Goal: Task Accomplishment & Management: Use online tool/utility

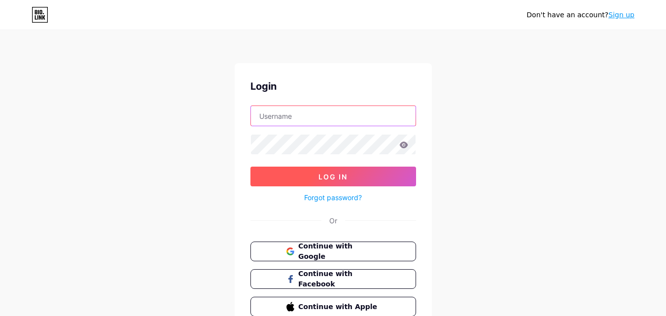
type input "[EMAIL_ADDRESS][DOMAIN_NAME]"
click at [331, 171] on button "Log In" at bounding box center [334, 177] width 166 height 20
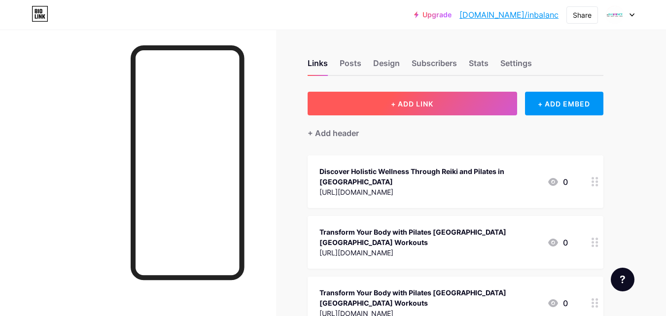
click at [433, 109] on button "+ ADD LINK" at bounding box center [413, 104] width 210 height 24
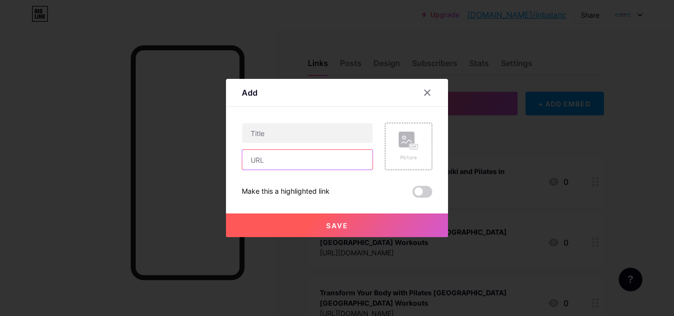
click at [296, 166] on input "text" at bounding box center [307, 160] width 130 height 20
paste input "[URL][DOMAIN_NAME]"
type input "[URL][DOMAIN_NAME]"
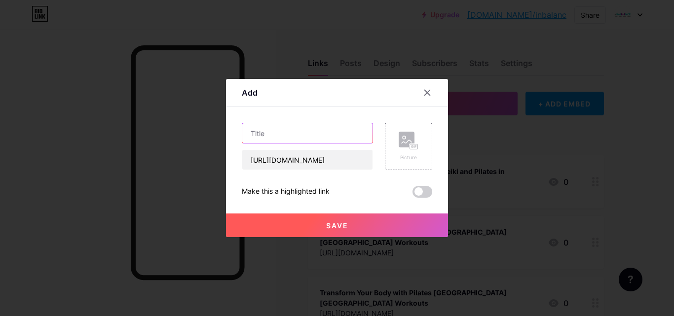
click at [334, 124] on input "text" at bounding box center [307, 133] width 130 height 20
paste input "Look Better Feel Better: Top Reasons to Go Plant Based"
type input "Look Better Feel Better: Top Reasons to Go Plant Based"
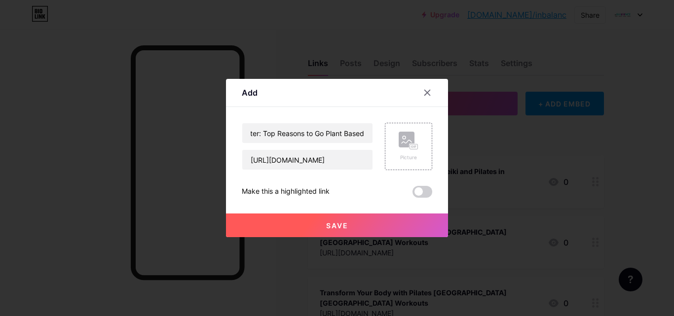
click at [421, 193] on span at bounding box center [422, 192] width 20 height 12
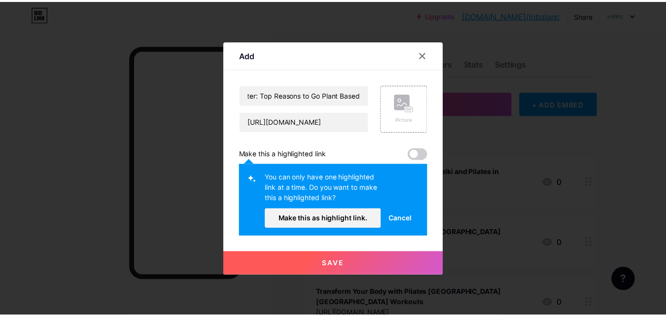
scroll to position [0, 0]
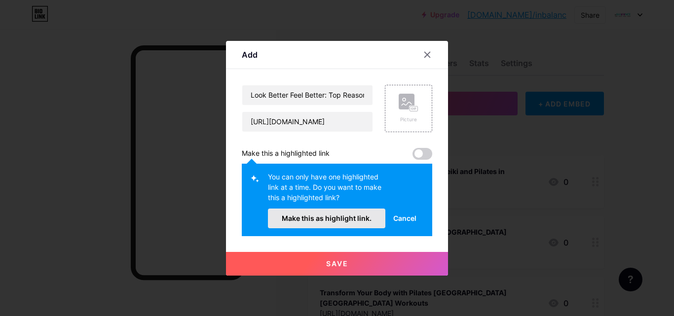
click at [328, 215] on span "Make this as highlight link." at bounding box center [327, 218] width 90 height 8
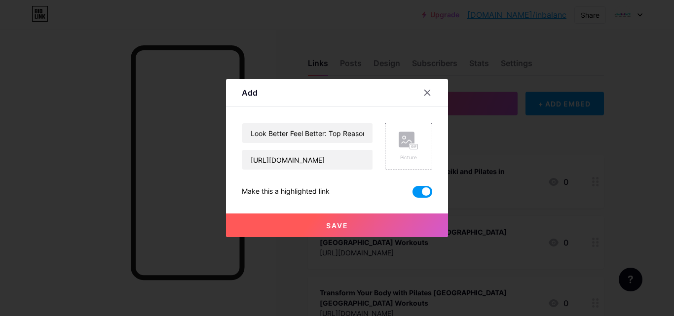
click at [334, 219] on button "Save" at bounding box center [337, 226] width 222 height 24
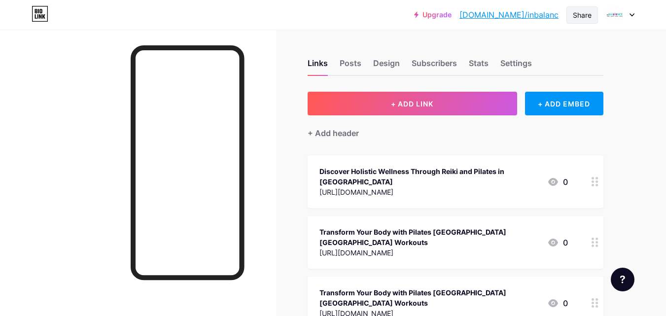
click at [579, 16] on div "Share" at bounding box center [582, 15] width 19 height 10
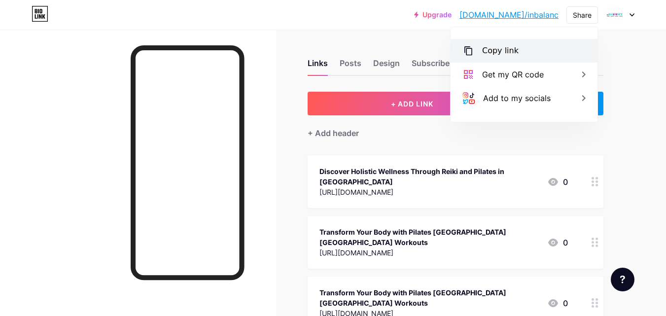
click at [503, 53] on div "Copy link" at bounding box center [500, 51] width 36 height 12
